Goal: Communication & Community: Answer question/provide support

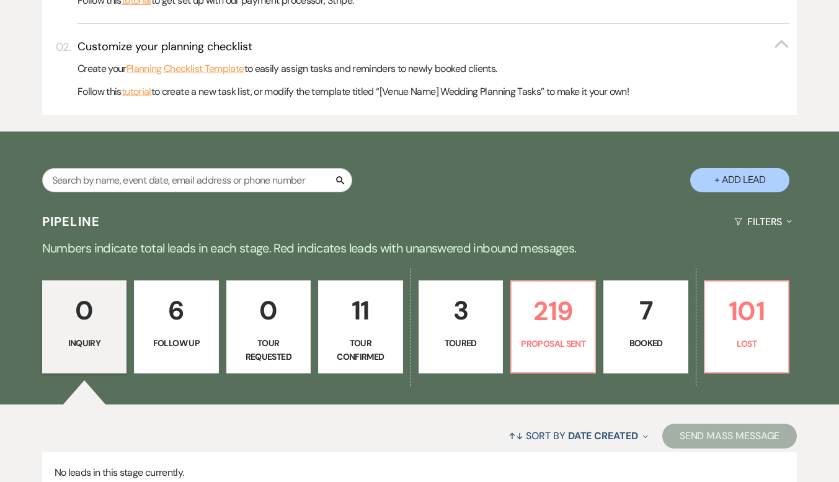
scroll to position [310, 0]
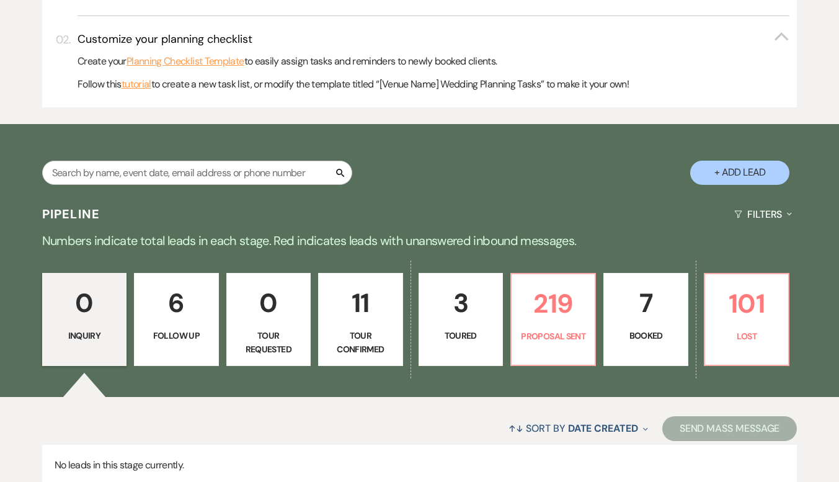
click at [92, 311] on p "0" at bounding box center [84, 303] width 68 height 42
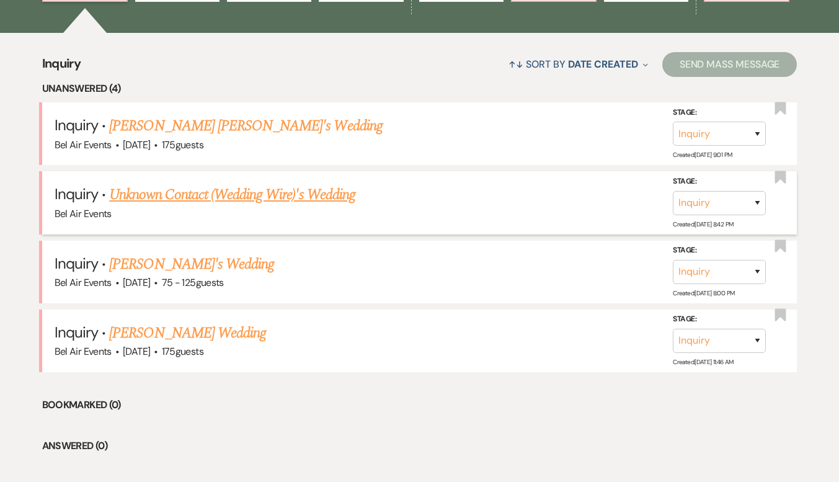
scroll to position [676, 0]
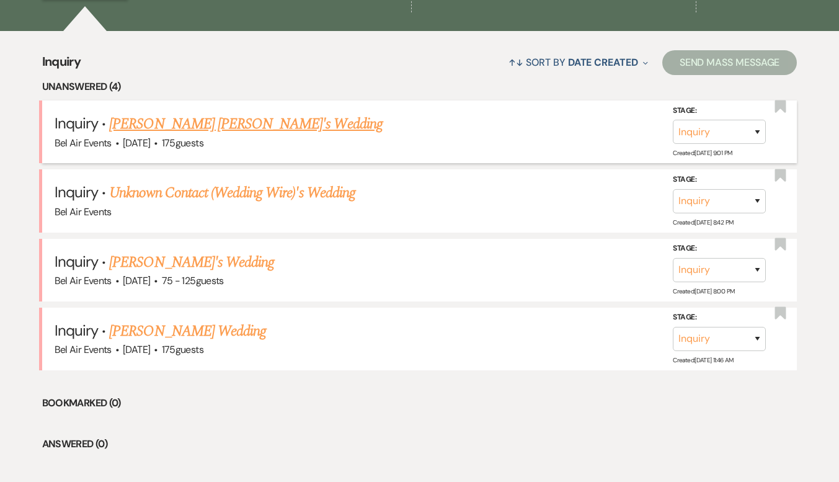
click at [175, 120] on link "[PERSON_NAME] [PERSON_NAME]'s Wedding" at bounding box center [245, 124] width 273 height 22
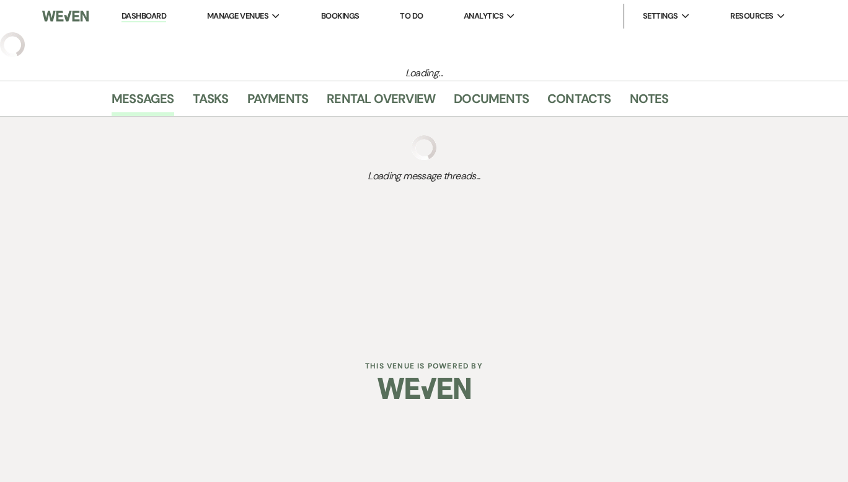
select select "3"
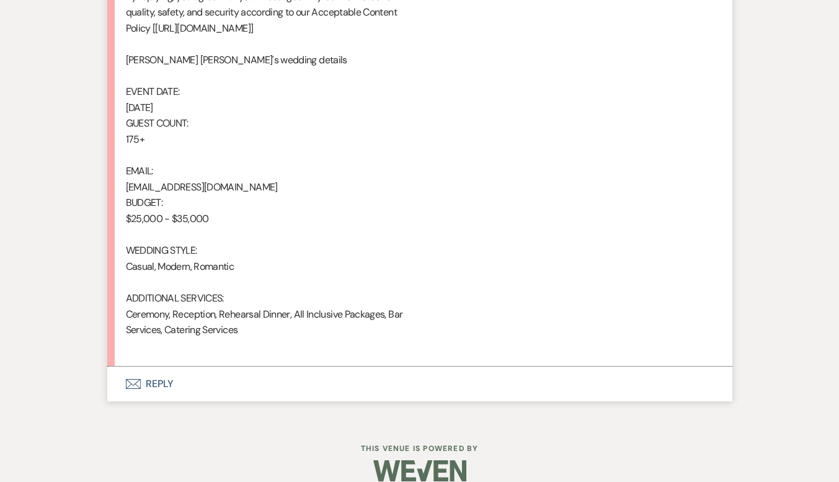
scroll to position [848, 0]
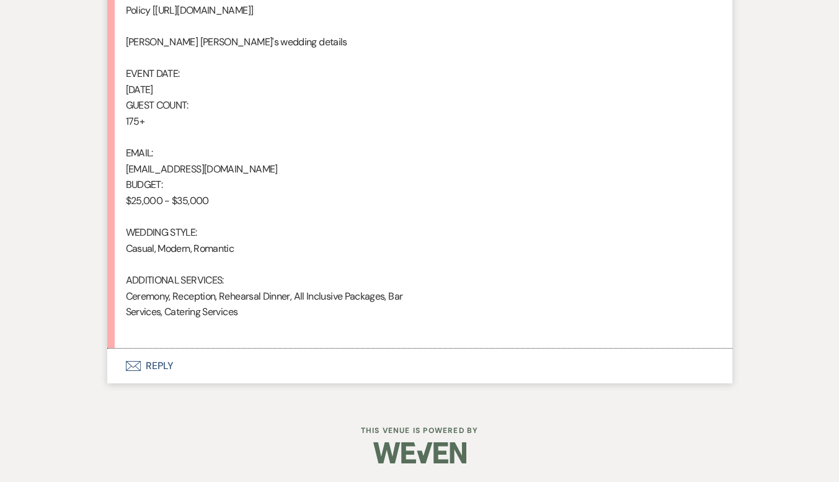
click at [161, 370] on button "Envelope Reply" at bounding box center [419, 365] width 625 height 35
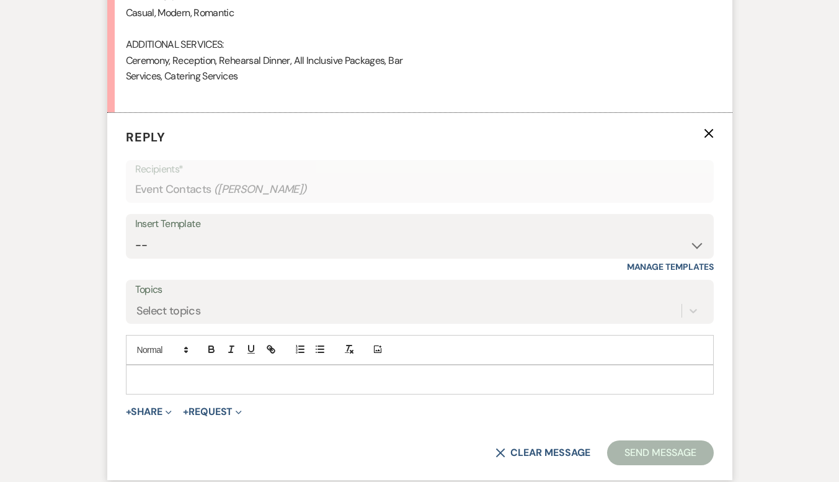
scroll to position [1084, 0]
click at [180, 244] on select "-- Weven Planning Portal Introduction (Booked Events) Contract (Pre-Booked Lead…" at bounding box center [419, 245] width 569 height 24
select select "4029"
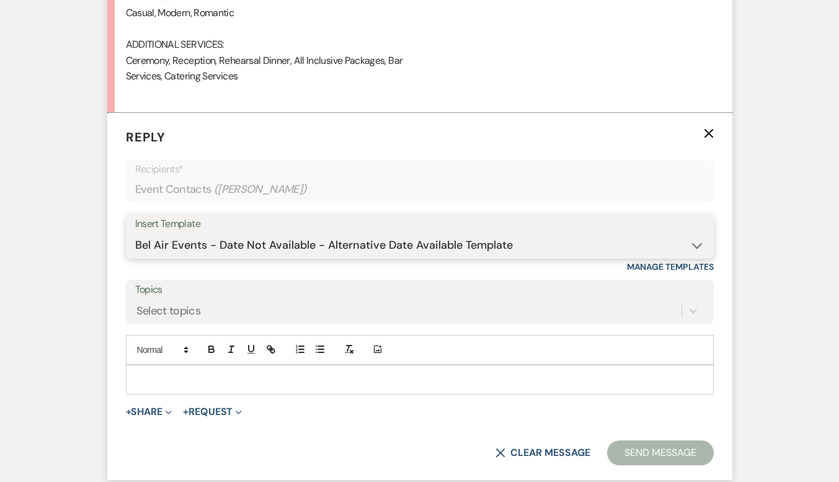
click at [135, 233] on select "-- Weven Planning Portal Introduction (Booked Events) Contract (Pre-Booked Lead…" at bounding box center [419, 245] width 569 height 24
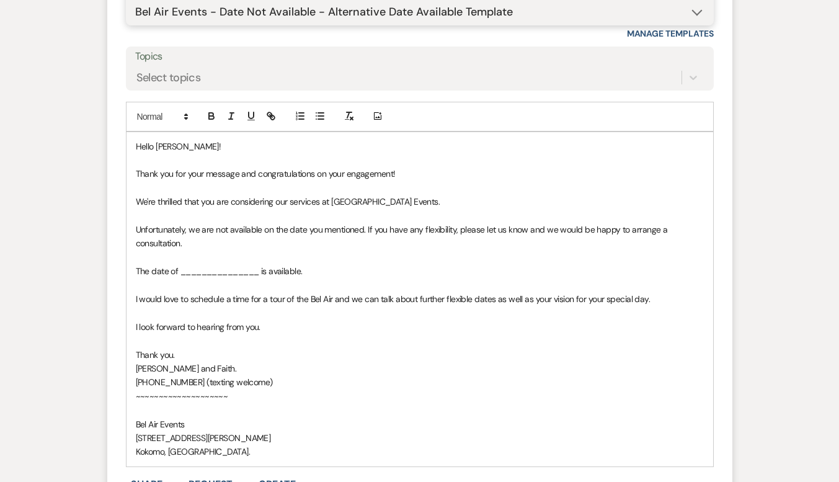
scroll to position [1332, 0]
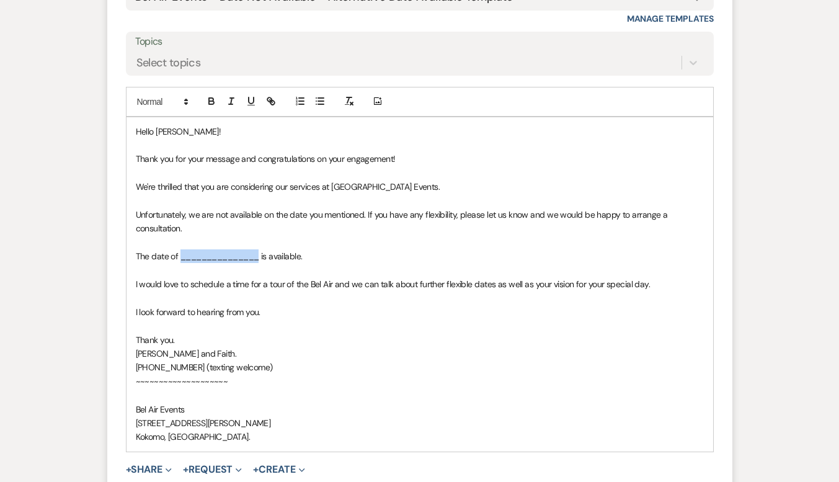
drag, startPoint x: 259, startPoint y: 256, endPoint x: 179, endPoint y: 263, distance: 80.3
click at [179, 263] on p "The date of _______________ is available." at bounding box center [420, 256] width 568 height 14
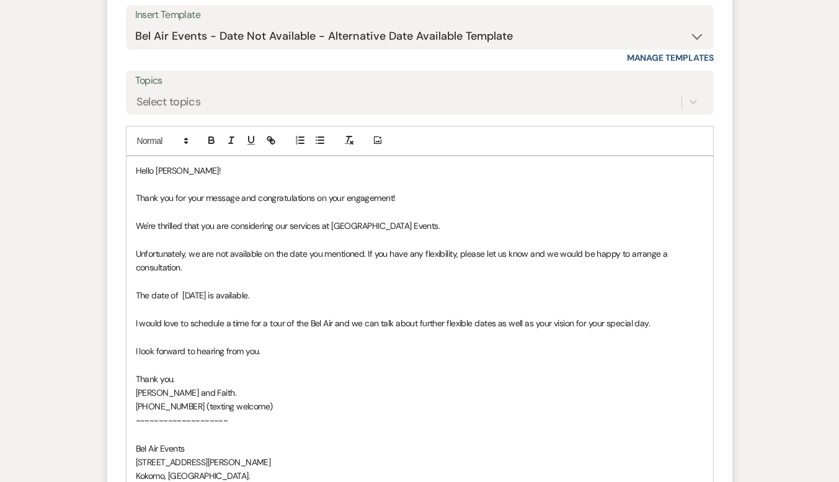
scroll to position [1270, 0]
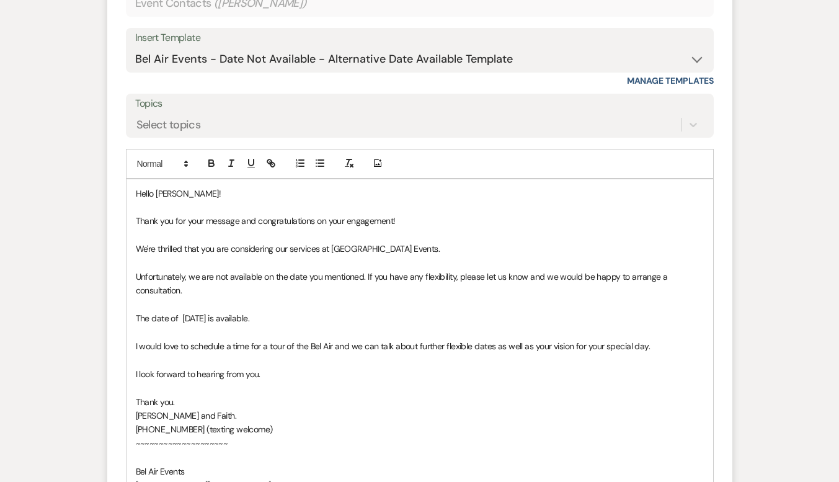
click at [180, 316] on span "The date of [DATE] is available." at bounding box center [193, 317] width 114 height 11
click at [307, 324] on p "The date of [DATE] is available." at bounding box center [420, 318] width 568 height 14
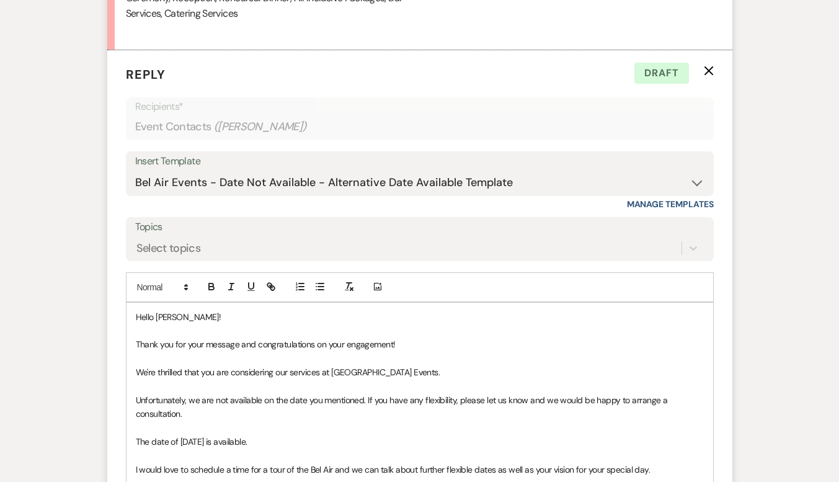
scroll to position [1146, 0]
click at [175, 316] on span "Hello [PERSON_NAME]!" at bounding box center [179, 317] width 86 height 11
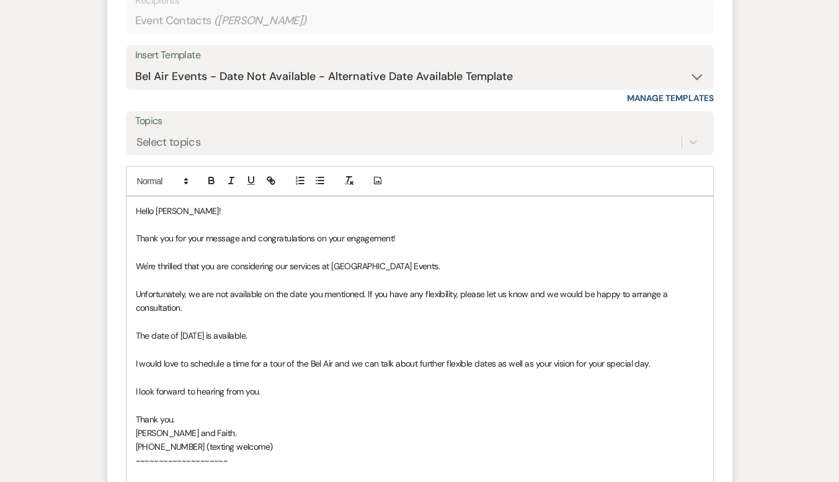
scroll to position [1252, 0]
click at [273, 128] on label "Topics" at bounding box center [419, 121] width 569 height 18
click at [138, 133] on input "Topics" at bounding box center [136, 141] width 1 height 17
click at [284, 73] on select "-- Weven Planning Portal Introduction (Booked Events) Contract (Pre-Booked Lead…" at bounding box center [419, 76] width 569 height 24
select select "4028"
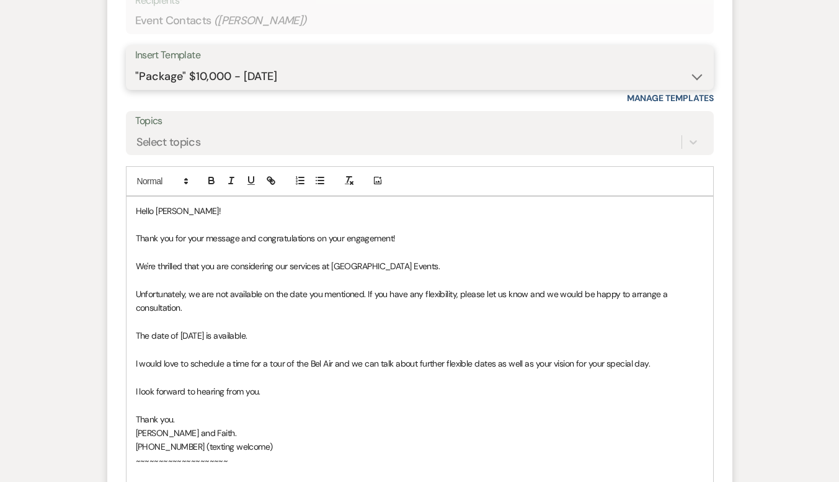
click at [135, 64] on select "-- Weven Planning Portal Introduction (Booked Events) Contract (Pre-Booked Lead…" at bounding box center [419, 76] width 569 height 24
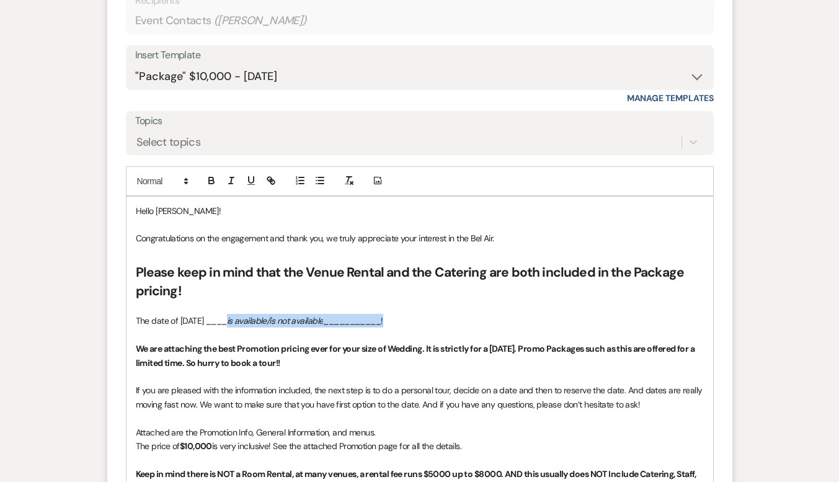
drag, startPoint x: 403, startPoint y: 320, endPoint x: 227, endPoint y: 325, distance: 176.2
click at [226, 326] on p "The date of [DATE] ____ is available/is not available ___________!" at bounding box center [420, 321] width 568 height 14
drag, startPoint x: 176, startPoint y: 208, endPoint x: 157, endPoint y: 209, distance: 19.2
click at [157, 209] on span "Hello [PERSON_NAME]!" at bounding box center [179, 210] width 86 height 11
drag, startPoint x: 430, startPoint y: 323, endPoint x: 128, endPoint y: 324, distance: 301.9
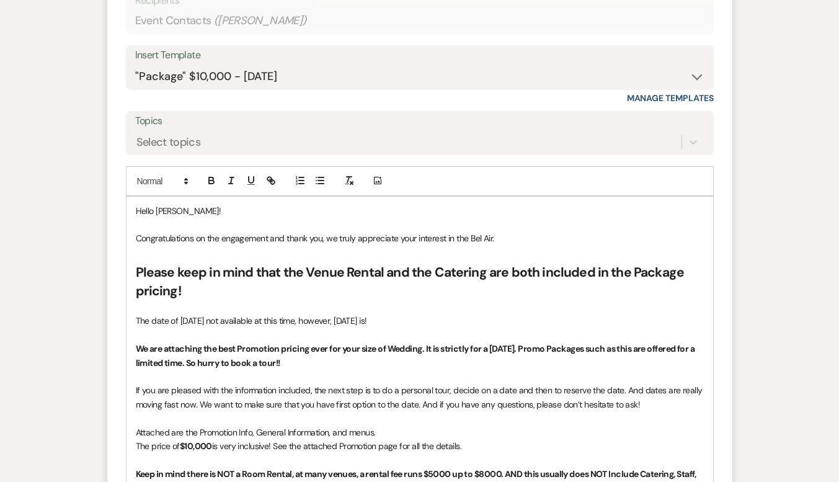
click at [161, 179] on span at bounding box center [161, 181] width 61 height 15
click at [167, 230] on span at bounding box center [175, 236] width 76 height 26
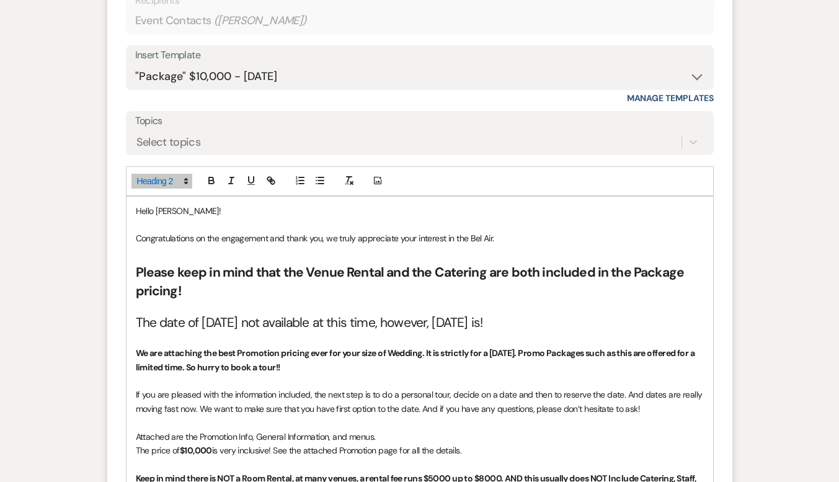
click at [275, 291] on h2 "Please keep in mind that the Venue Rental and the Catering are both included in…" at bounding box center [420, 282] width 568 height 37
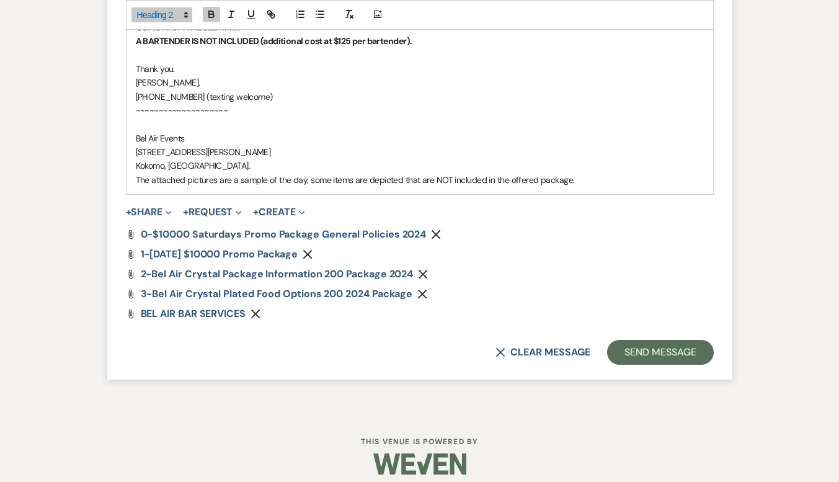
scroll to position [1992, 0]
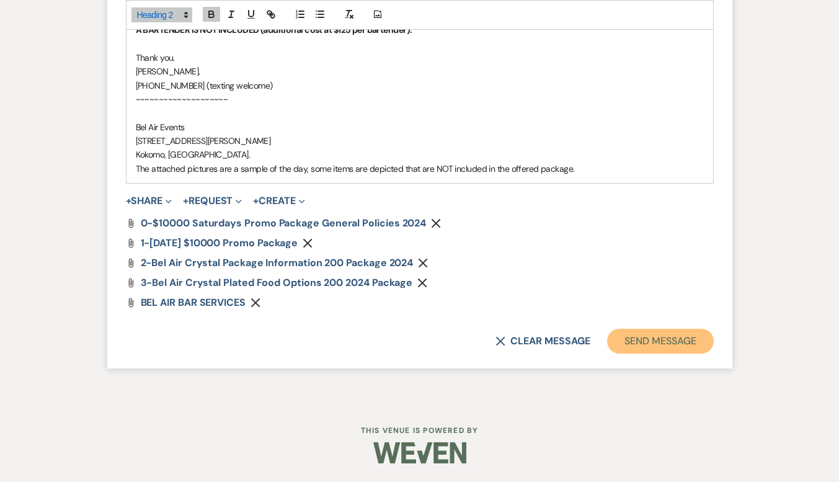
click at [667, 335] on button "Send Message" at bounding box center [660, 341] width 106 height 25
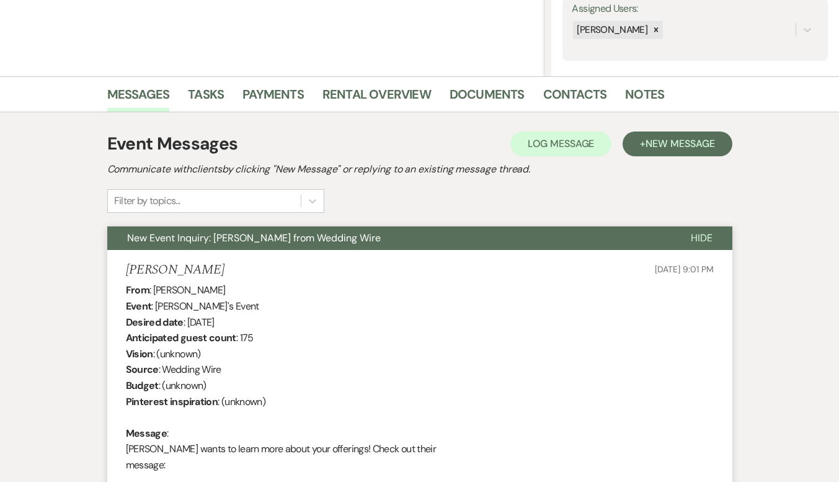
scroll to position [0, 0]
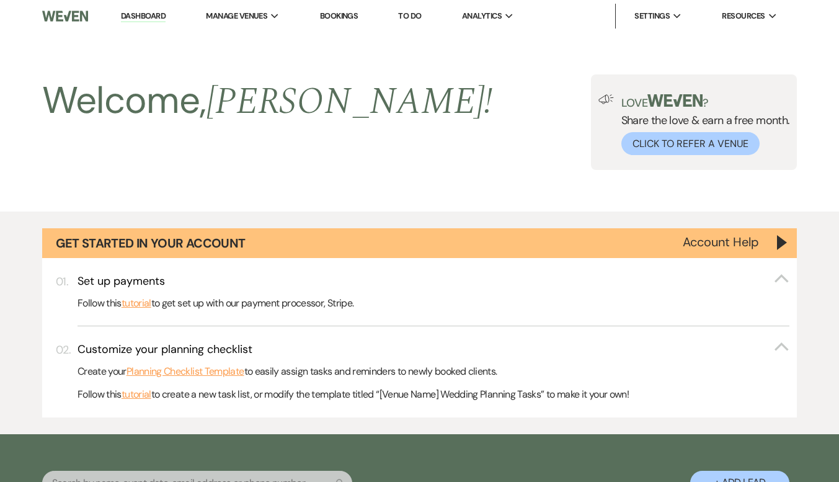
scroll to position [676, 0]
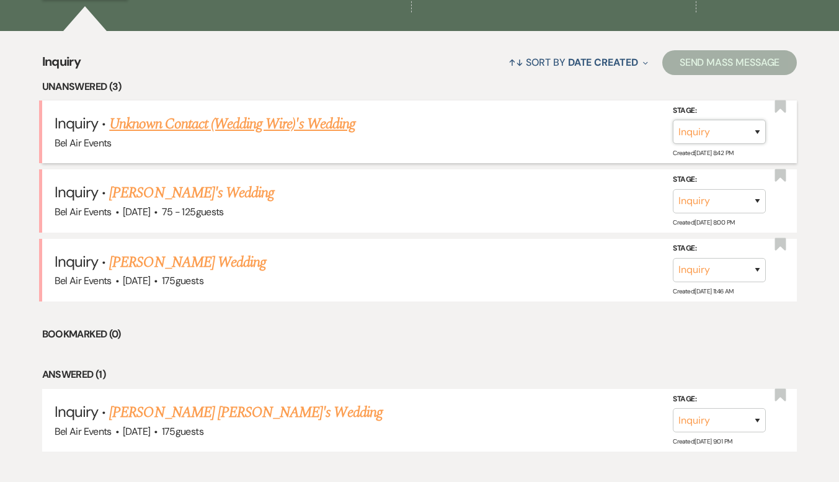
click at [727, 135] on select "Inquiry Follow Up Tour Requested Tour Confirmed Toured Proposal Sent Booked Lost" at bounding box center [719, 132] width 93 height 24
select select "8"
click at [673, 120] on select "Inquiry Follow Up Tour Requested Tour Confirmed Toured Proposal Sent Booked Lost" at bounding box center [719, 132] width 93 height 24
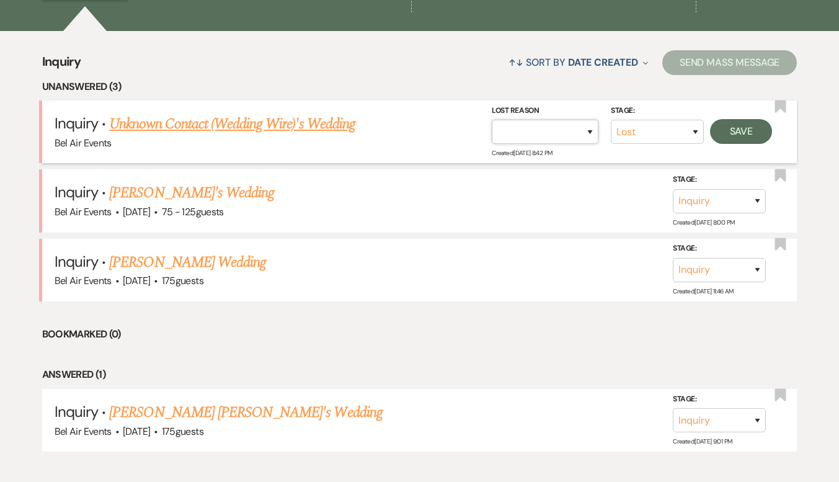
click at [576, 128] on select "Booked Elsewhere Budget Date Unavailable No Response Not a Good Match Capacity …" at bounding box center [545, 132] width 107 height 24
select select "3"
click at [492, 120] on select "Booked Elsewhere Budget Date Unavailable No Response Not a Good Match Capacity …" at bounding box center [545, 132] width 107 height 24
click at [751, 132] on button "Save" at bounding box center [741, 131] width 62 height 25
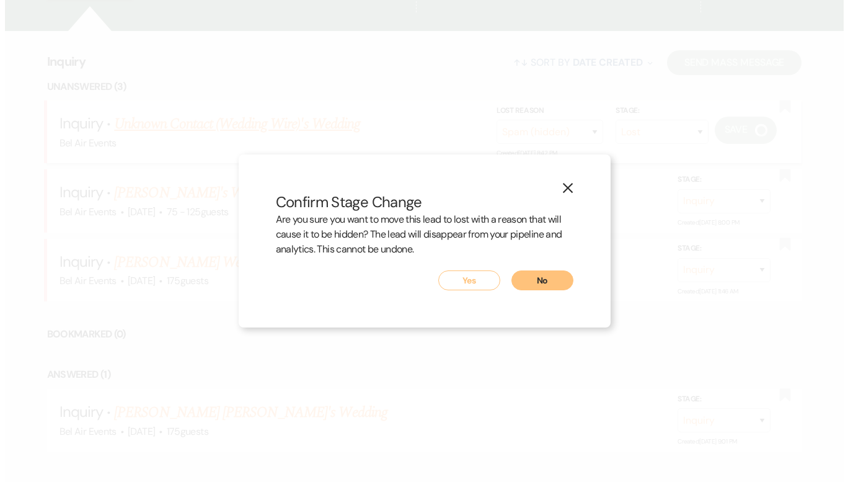
scroll to position [678, 0]
click at [467, 281] on button "Yes" at bounding box center [469, 280] width 62 height 20
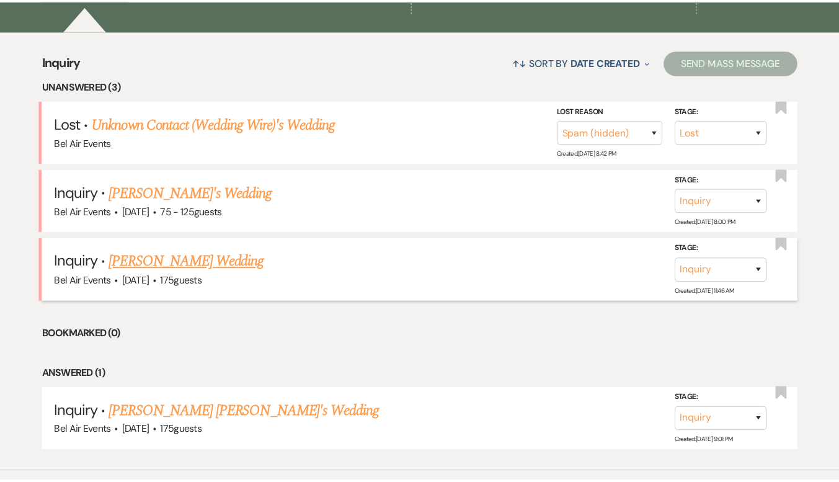
scroll to position [676, 0]
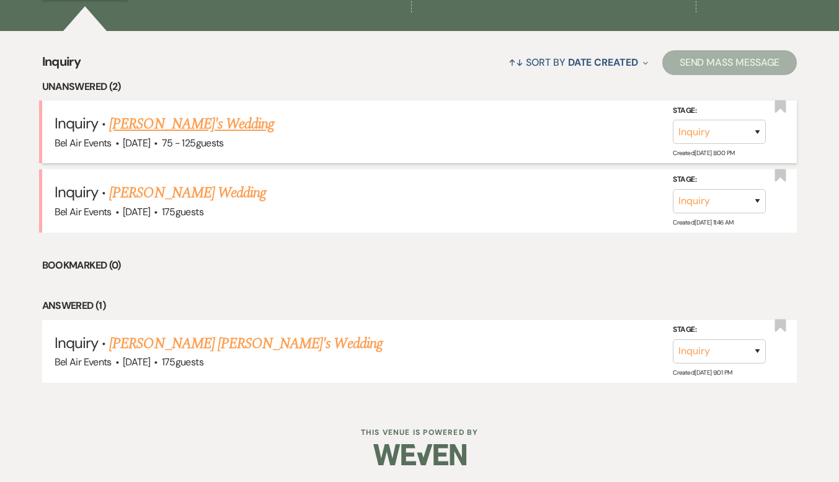
click at [133, 128] on link "[PERSON_NAME]'s Wedding" at bounding box center [191, 124] width 165 height 22
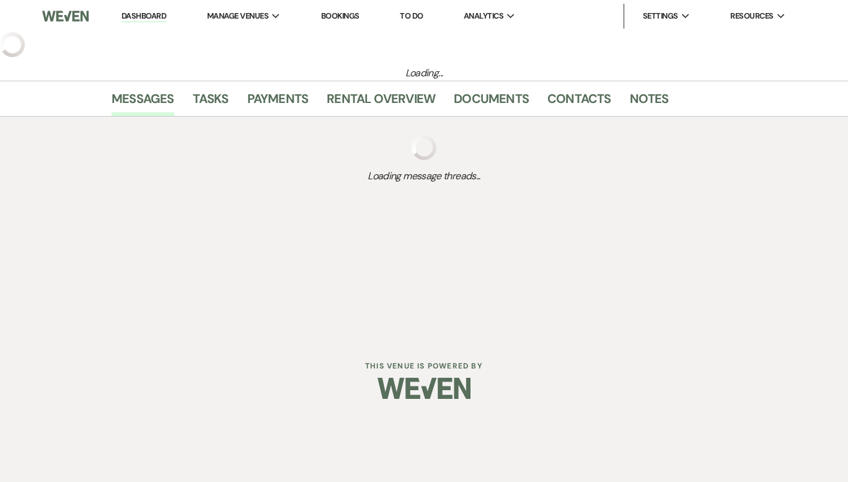
select select "3"
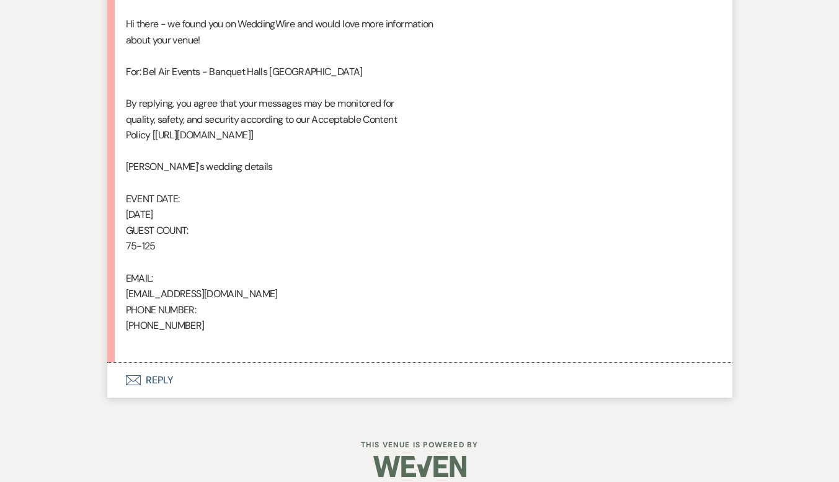
scroll to position [721, 0]
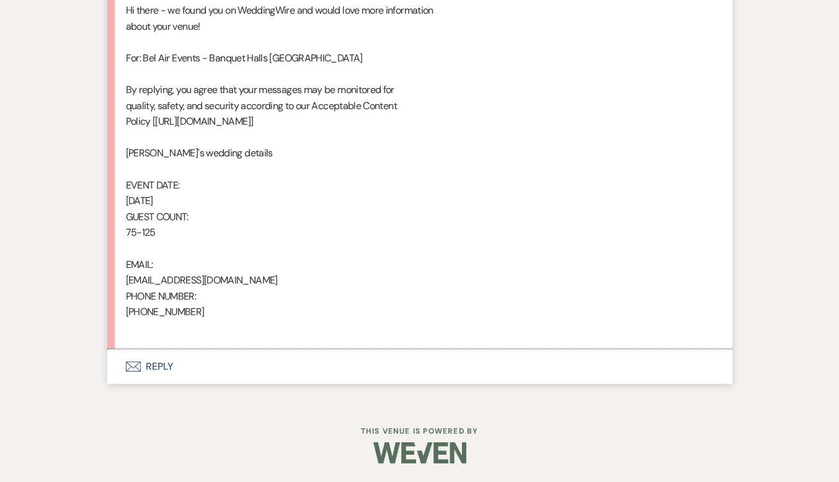
click at [157, 365] on button "Envelope Reply" at bounding box center [419, 366] width 625 height 35
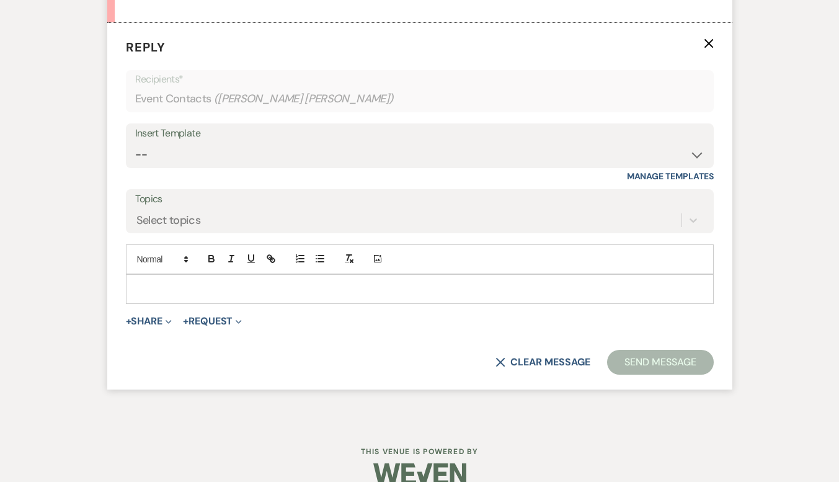
scroll to position [1068, 0]
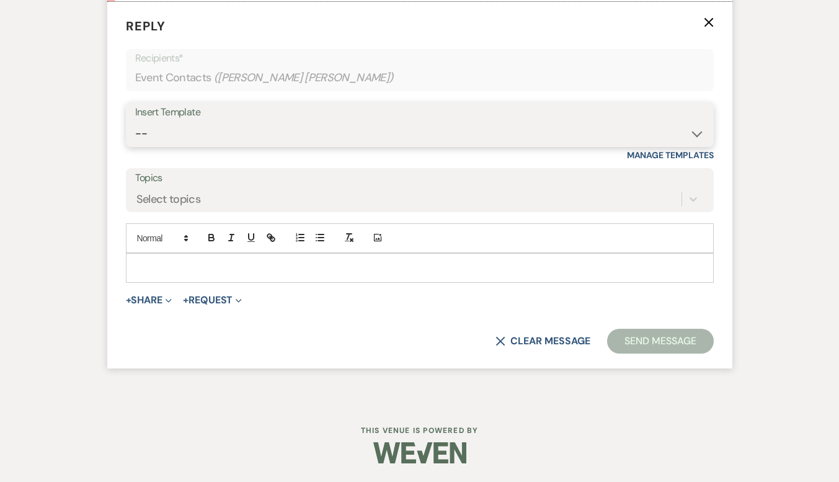
click at [210, 125] on select "-- Weven Planning Portal Introduction (Booked Events) Contract (Pre-Booked Lead…" at bounding box center [419, 134] width 569 height 24
select select "4027"
click at [135, 122] on select "-- Weven Planning Portal Introduction (Booked Events) Contract (Pre-Booked Lead…" at bounding box center [419, 134] width 569 height 24
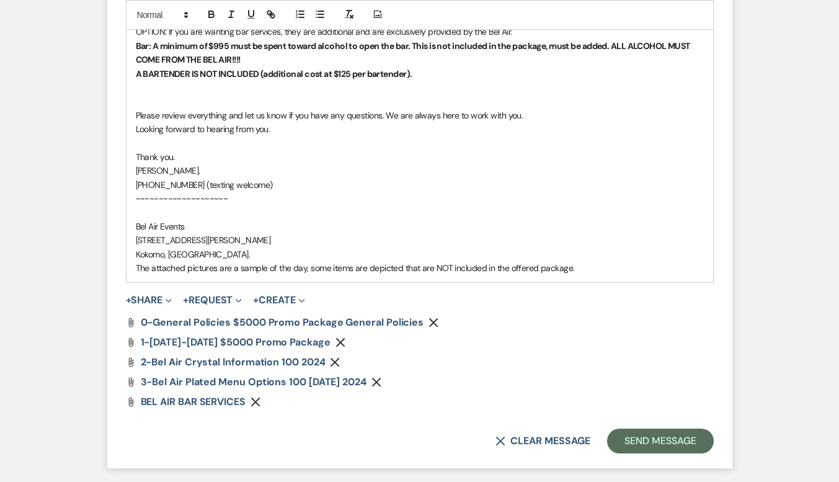
scroll to position [1857, 0]
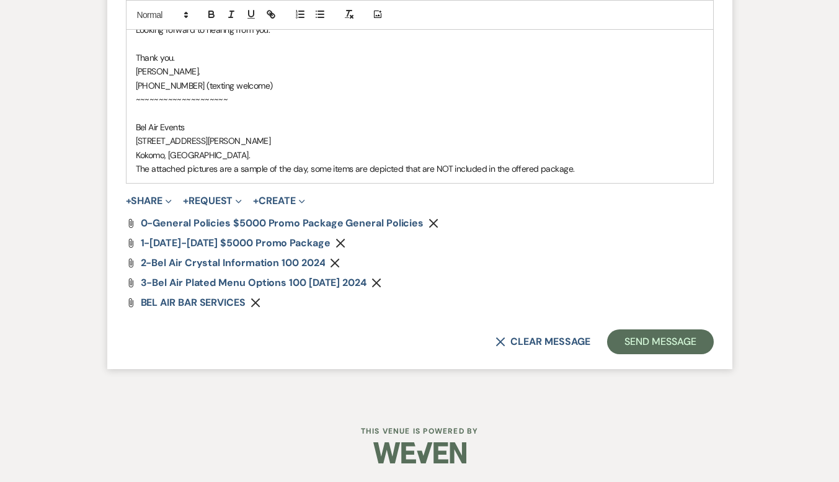
click at [190, 64] on p "Thank you." at bounding box center [420, 58] width 568 height 14
click at [190, 67] on p "[PERSON_NAME]." at bounding box center [420, 71] width 568 height 14
click at [694, 334] on button "Send Message" at bounding box center [660, 341] width 106 height 25
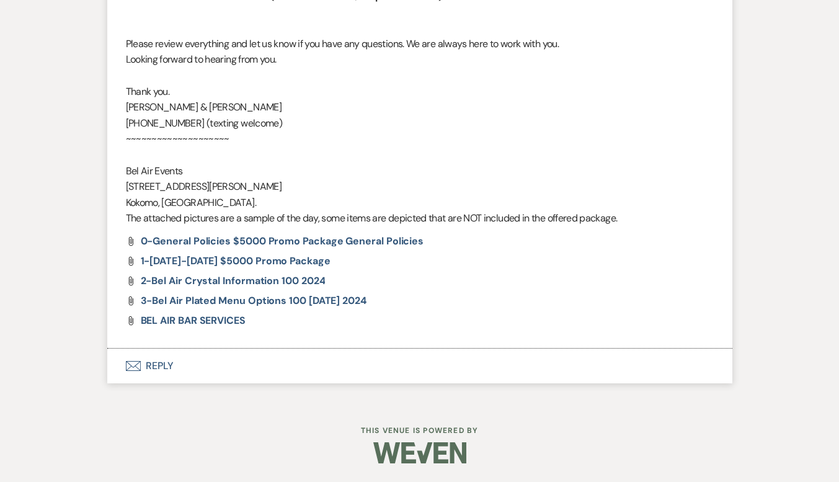
scroll to position [1750, 0]
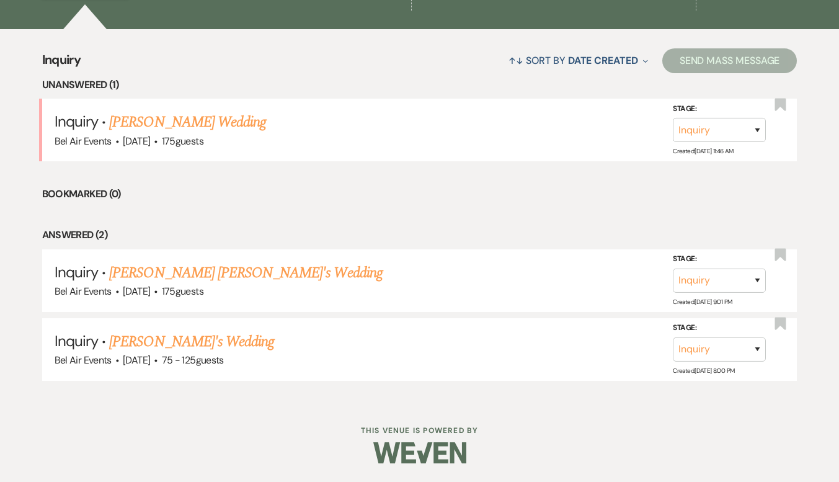
scroll to position [676, 0]
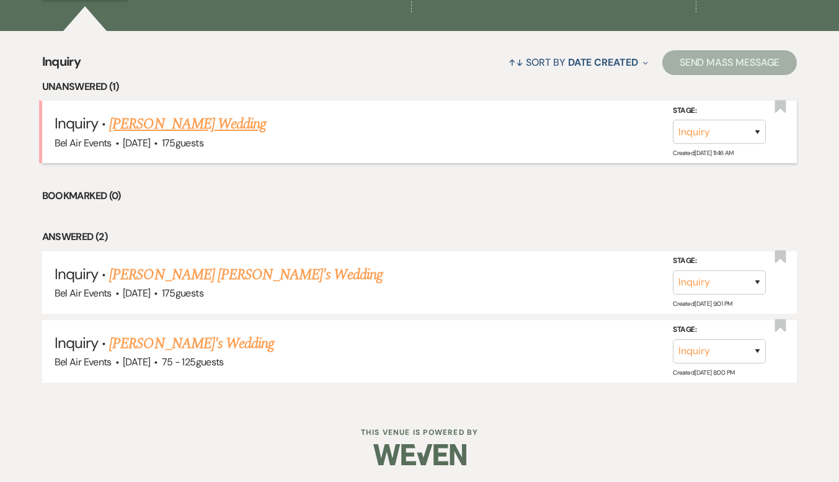
click at [177, 133] on link "[PERSON_NAME] Wedding" at bounding box center [187, 124] width 157 height 22
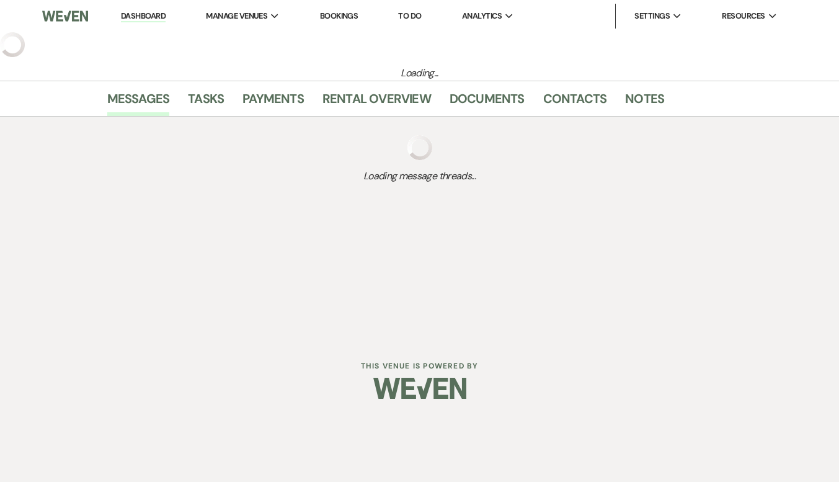
select select "3"
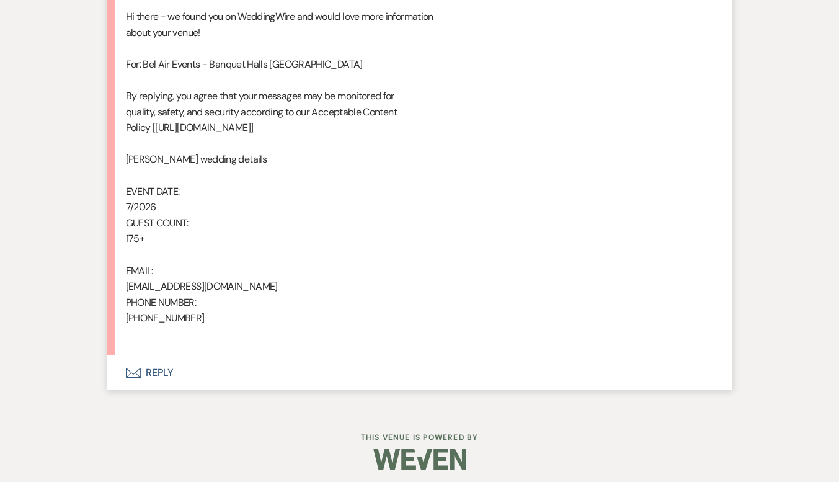
scroll to position [721, 0]
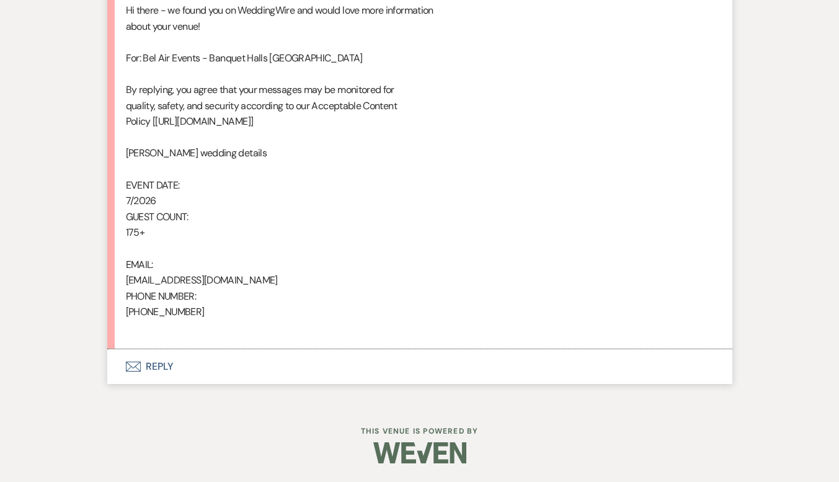
click at [140, 363] on icon "Envelope" at bounding box center [133, 366] width 15 height 10
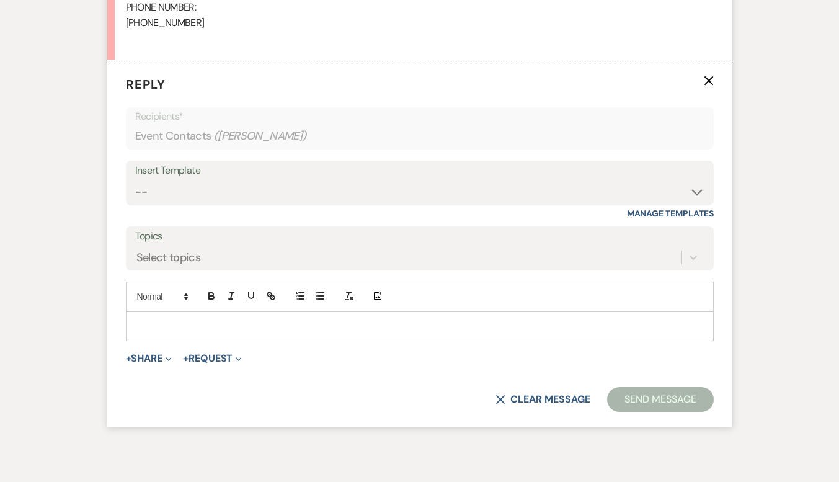
scroll to position [1012, 0]
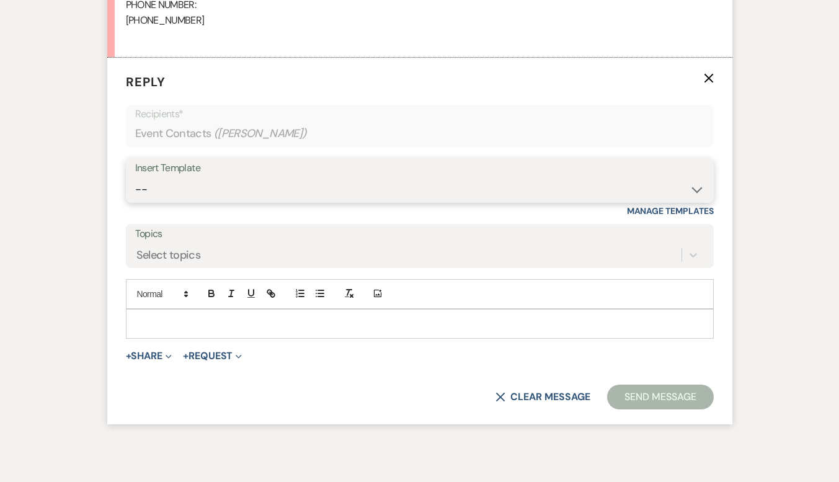
click at [202, 181] on select "-- Weven Planning Portal Introduction (Booked Events) Contract (Pre-Booked Lead…" at bounding box center [419, 189] width 569 height 24
select select "4027"
click at [135, 177] on select "-- Weven Planning Portal Introduction (Booked Events) Contract (Pre-Booked Lead…" at bounding box center [419, 189] width 569 height 24
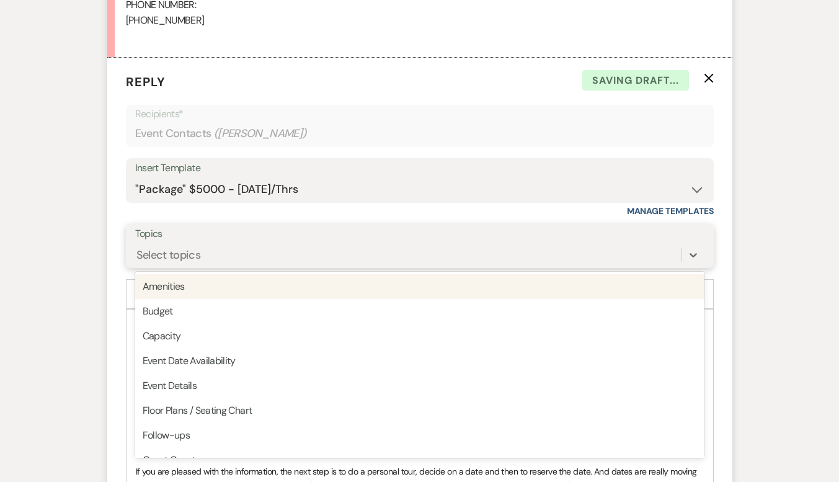
click at [205, 254] on div "Select topics" at bounding box center [408, 255] width 546 height 22
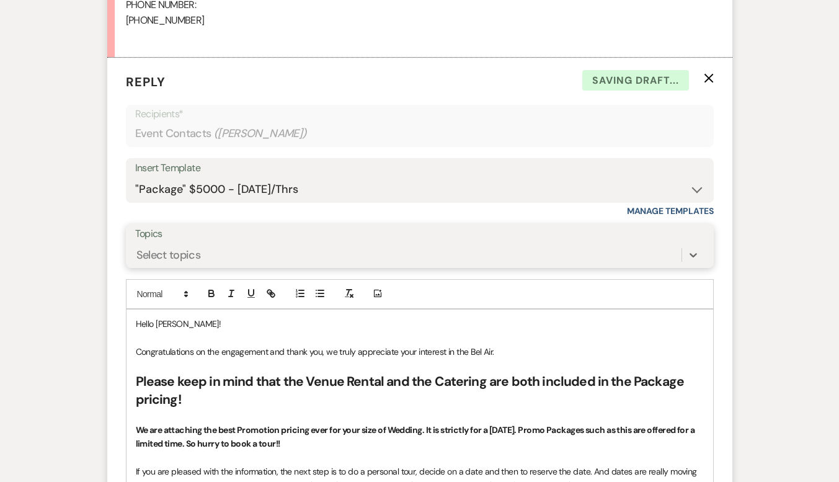
click at [205, 254] on div "Select topics" at bounding box center [408, 255] width 546 height 22
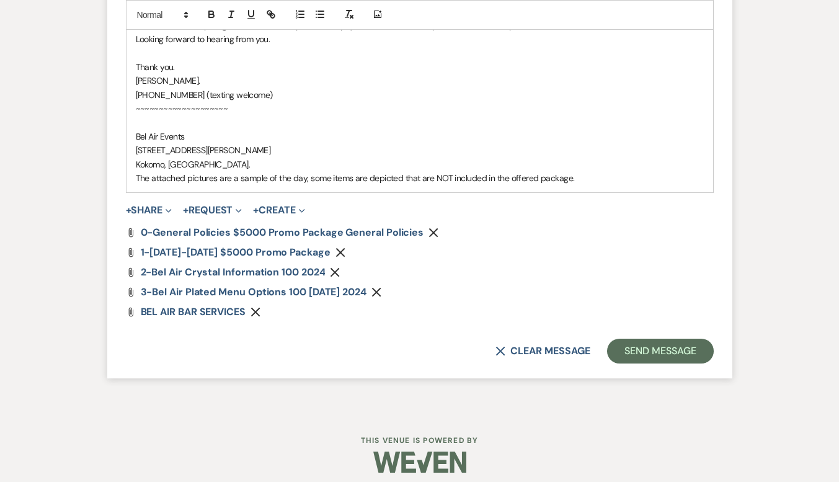
scroll to position [1857, 0]
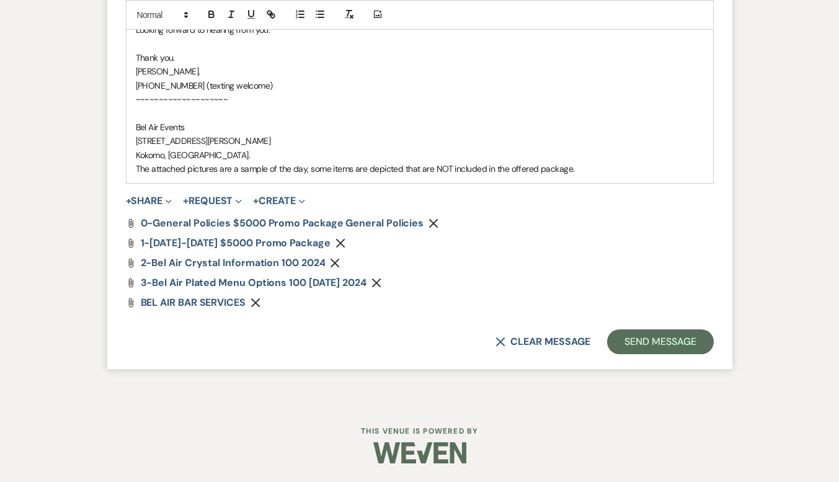
click at [175, 71] on p "[PERSON_NAME]." at bounding box center [420, 71] width 568 height 14
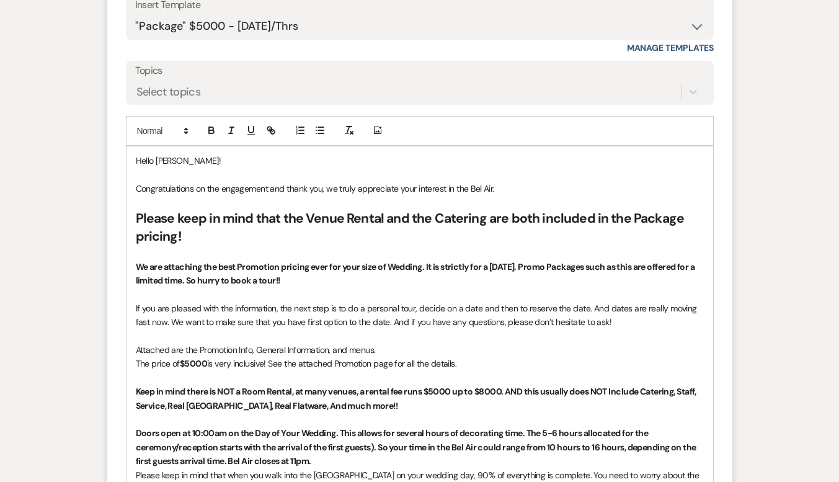
scroll to position [1175, 0]
click at [297, 283] on p "We are attaching the best Promotion pricing ever for your size of Wedding. It i…" at bounding box center [420, 274] width 568 height 28
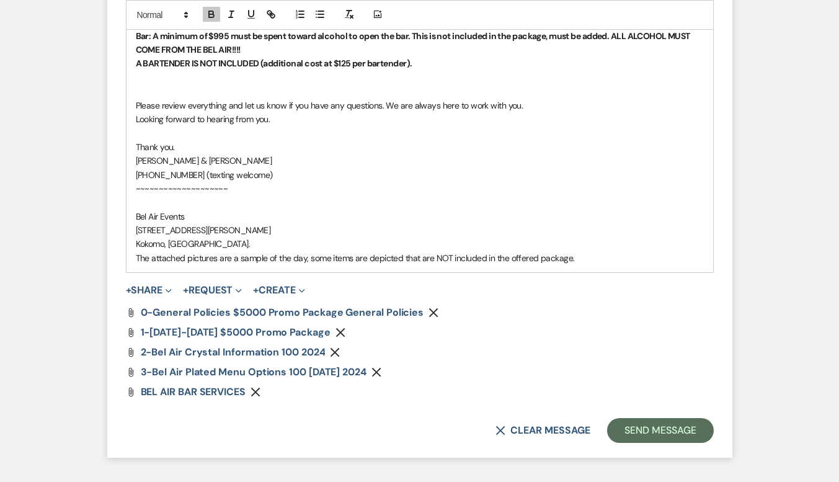
scroll to position [1884, 0]
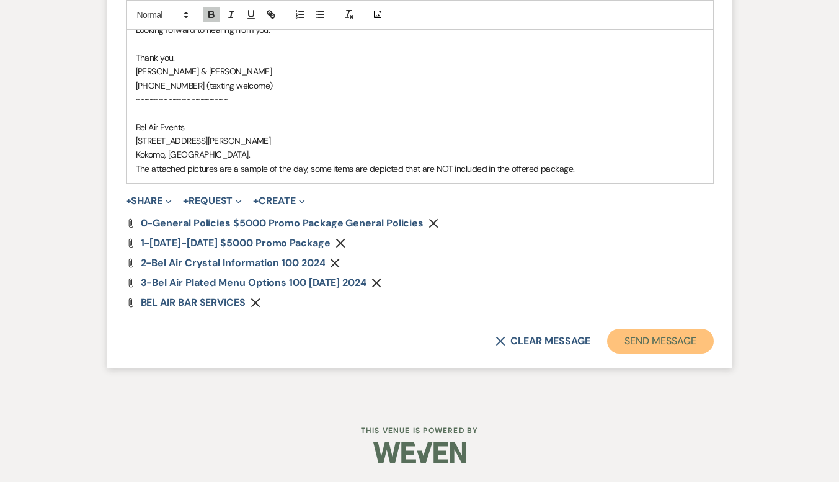
click at [662, 348] on button "Send Message" at bounding box center [660, 341] width 106 height 25
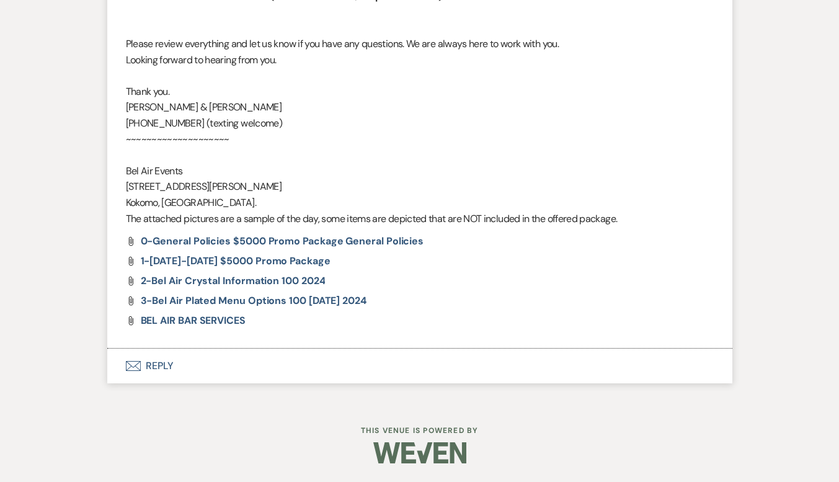
scroll to position [1782, 0]
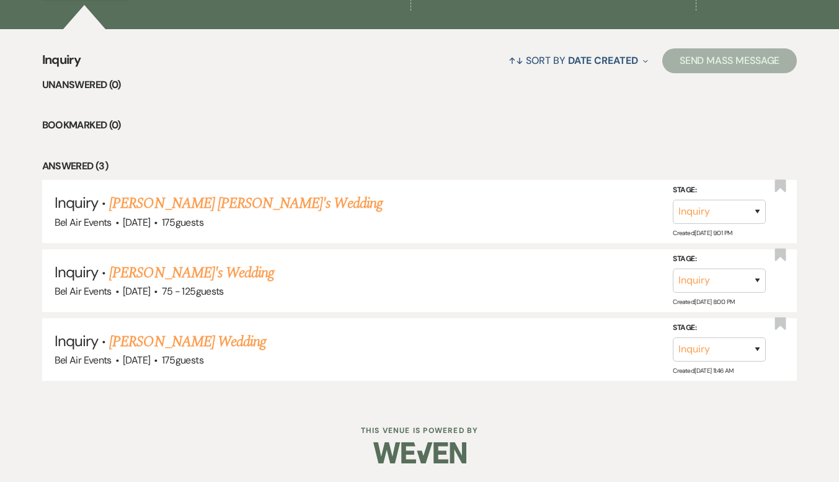
scroll to position [676, 0]
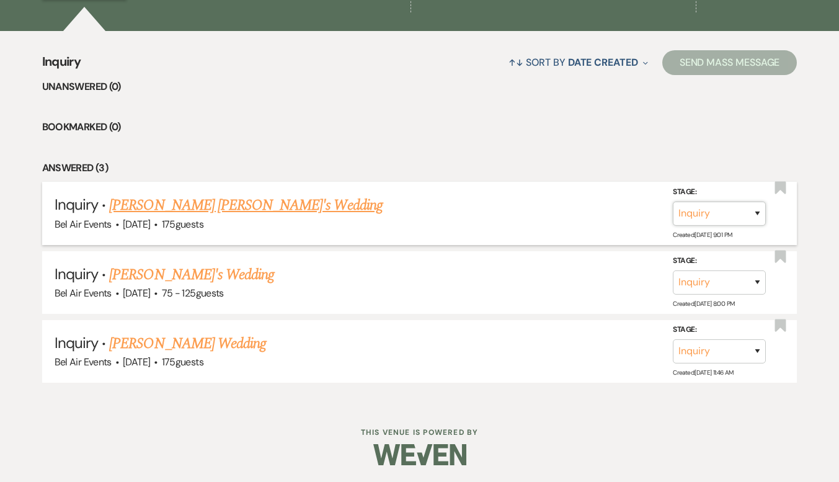
click at [755, 212] on select "Inquiry Follow Up Tour Requested Tour Confirmed Toured Proposal Sent Booked Lost" at bounding box center [719, 214] width 93 height 24
select select "9"
click at [673, 202] on select "Inquiry Follow Up Tour Requested Tour Confirmed Toured Proposal Sent Booked Lost" at bounding box center [719, 214] width 93 height 24
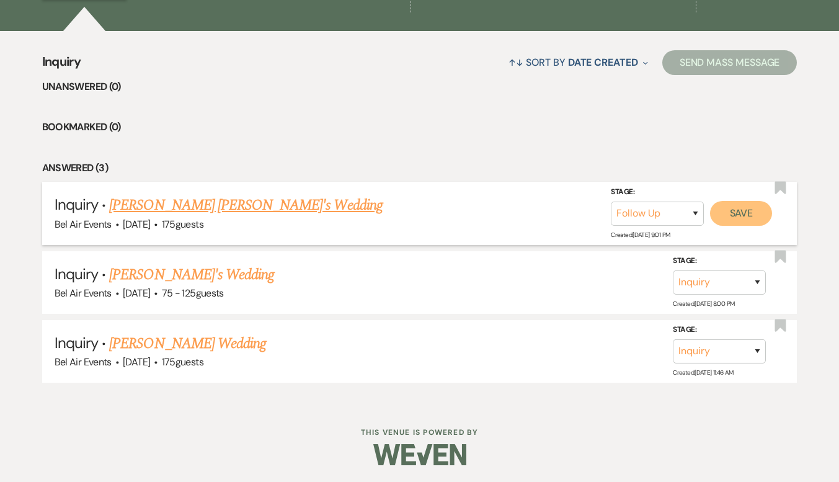
click at [758, 210] on button "Save" at bounding box center [741, 213] width 62 height 25
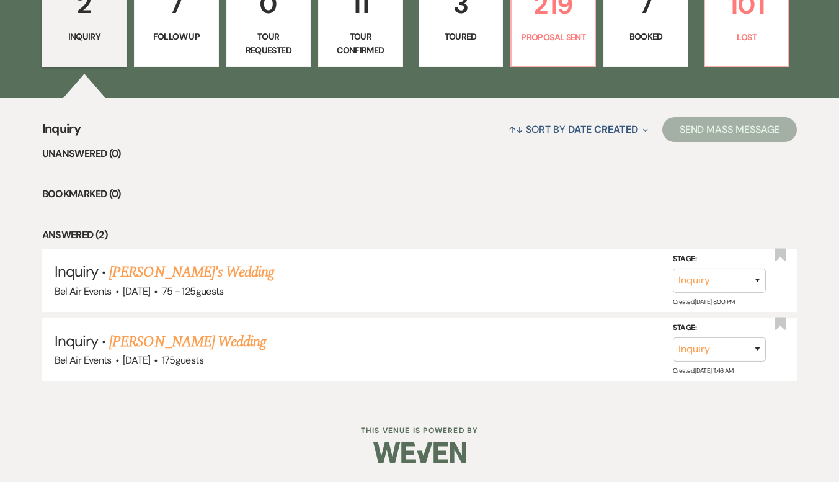
scroll to position [608, 0]
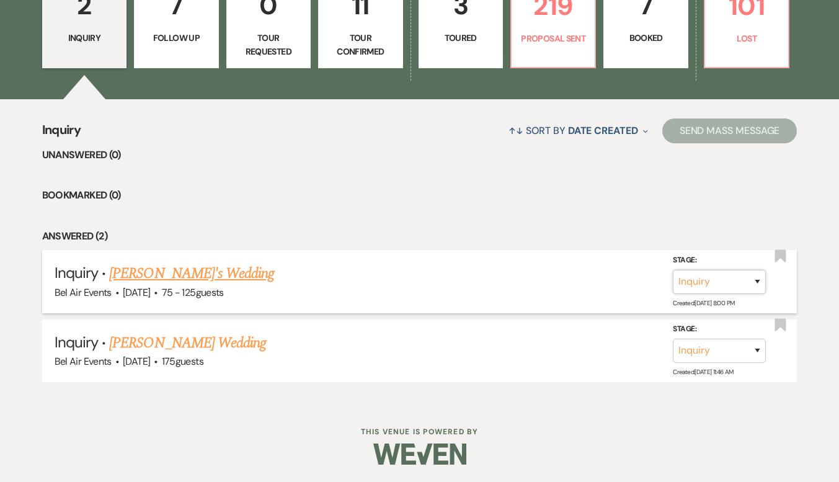
click at [764, 278] on select "Inquiry Follow Up Tour Requested Tour Confirmed Toured Proposal Sent Booked Lost" at bounding box center [719, 282] width 93 height 24
select select "9"
click at [673, 270] on select "Inquiry Follow Up Tour Requested Tour Confirmed Toured Proposal Sent Booked Lost" at bounding box center [719, 282] width 93 height 24
click at [756, 288] on button "Save" at bounding box center [741, 281] width 62 height 25
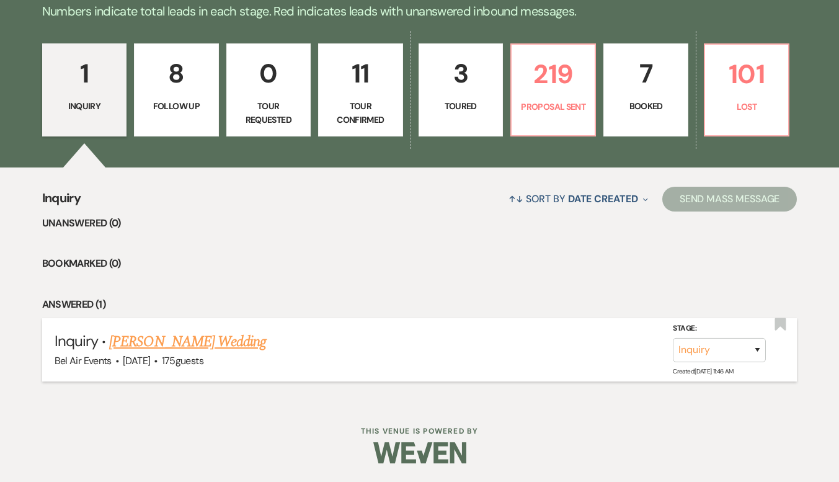
scroll to position [539, 0]
click at [754, 355] on select "Inquiry Follow Up Tour Requested Tour Confirmed Toured Proposal Sent Booked Lost" at bounding box center [719, 350] width 93 height 24
select select "9"
click at [673, 338] on select "Inquiry Follow Up Tour Requested Tour Confirmed Toured Proposal Sent Booked Lost" at bounding box center [719, 350] width 93 height 24
click at [749, 345] on button "Save" at bounding box center [741, 349] width 62 height 25
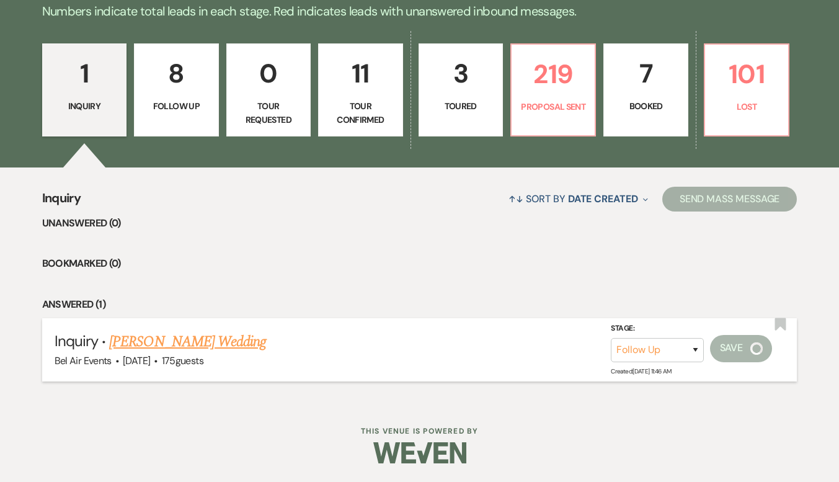
scroll to position [408, 0]
